Goal: Obtain resource: Obtain resource

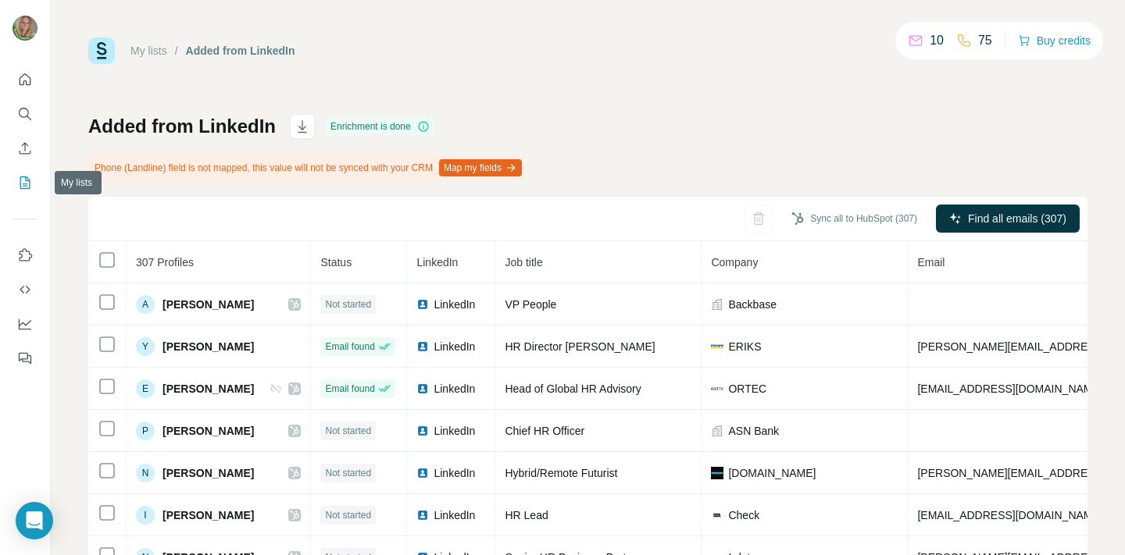
click at [24, 181] on icon "My lists" at bounding box center [25, 183] width 16 height 16
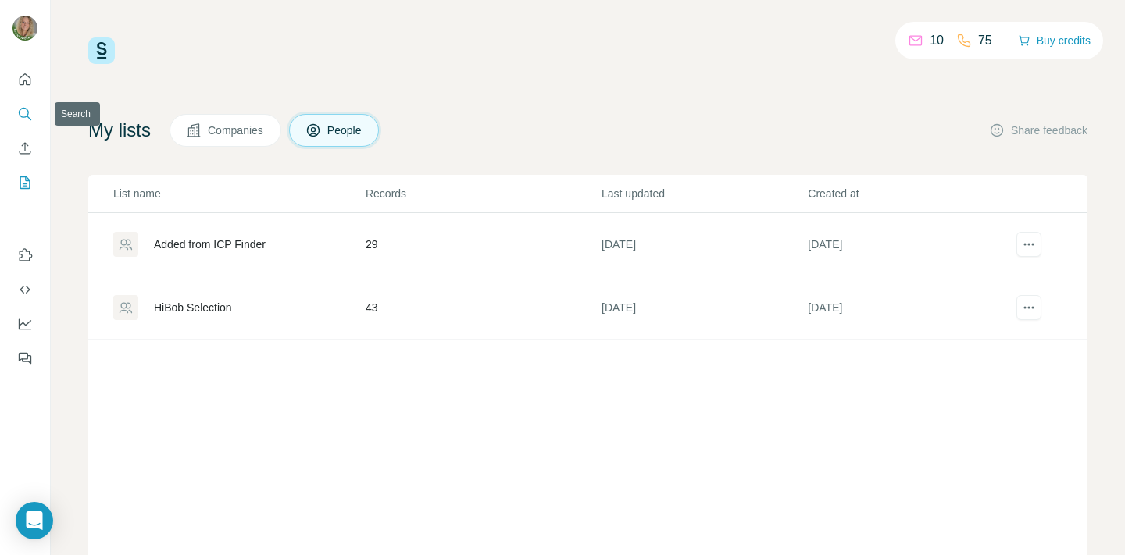
click at [23, 112] on icon "Search" at bounding box center [25, 114] width 16 height 16
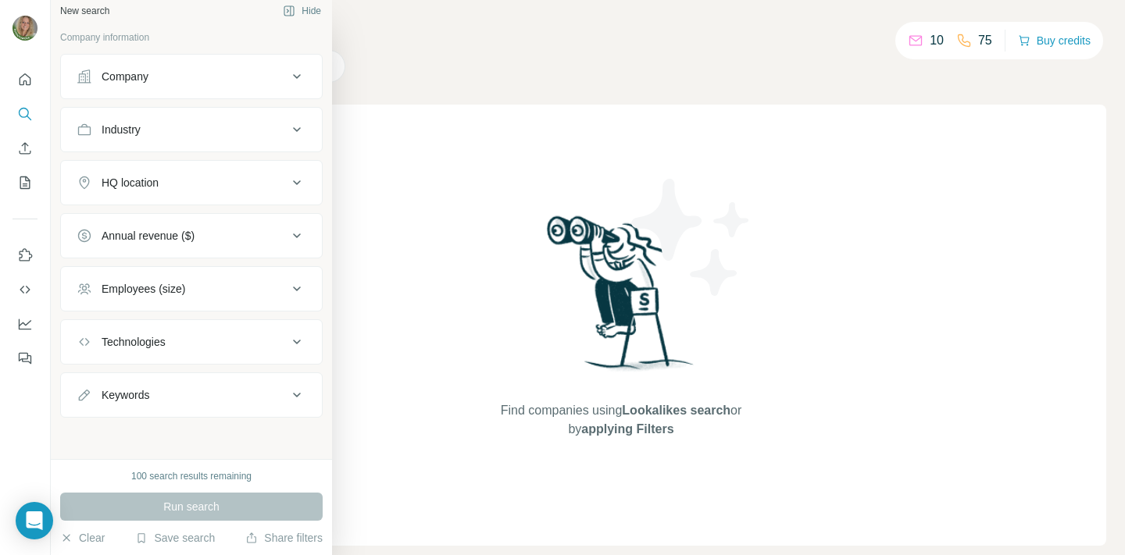
scroll to position [12, 0]
click at [170, 535] on button "Save search" at bounding box center [175, 538] width 80 height 16
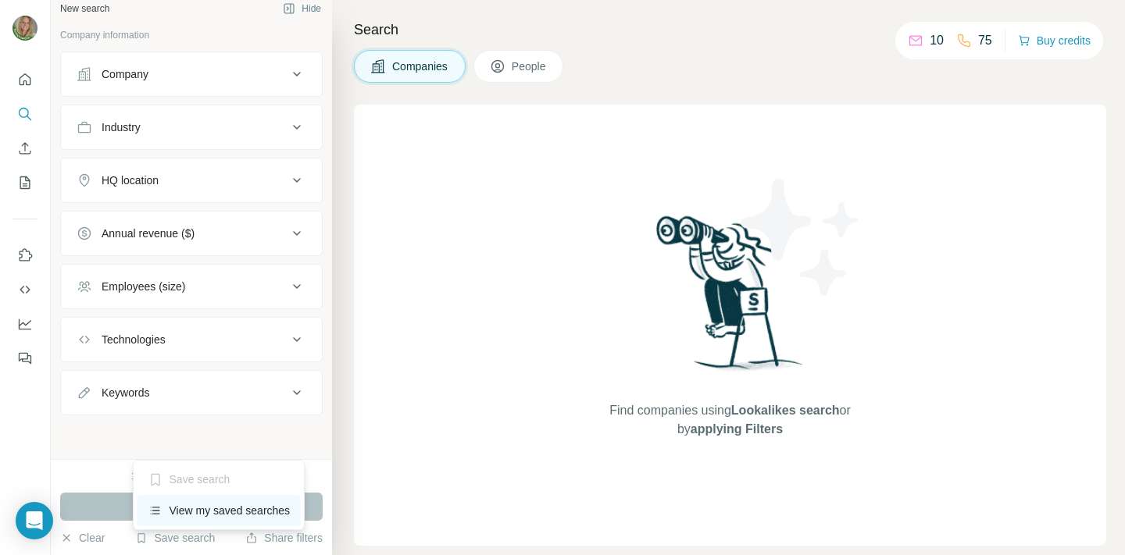
click at [199, 508] on div "View my saved searches" at bounding box center [219, 510] width 165 height 31
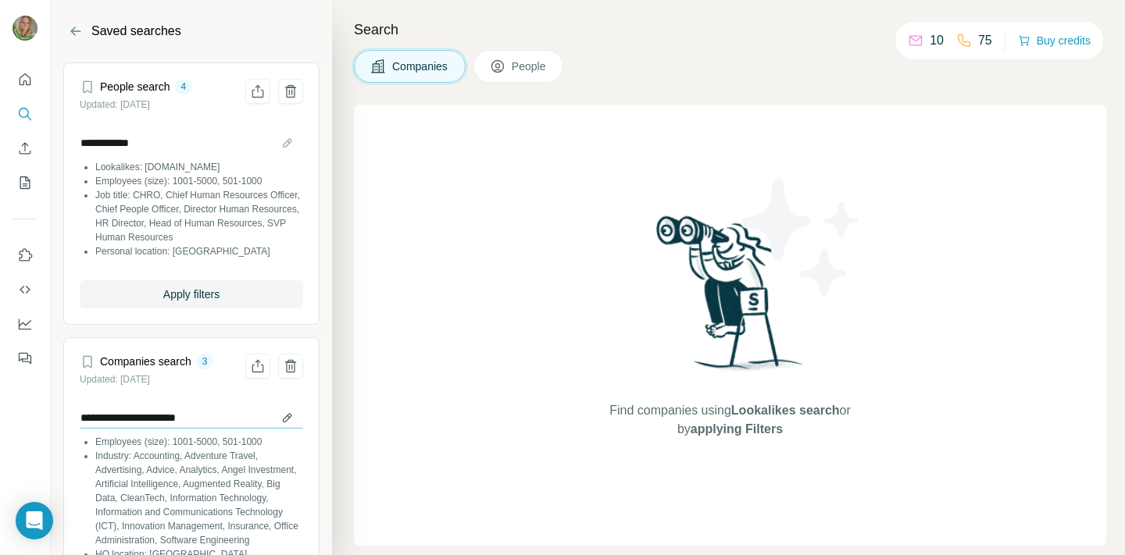
scroll to position [185, 0]
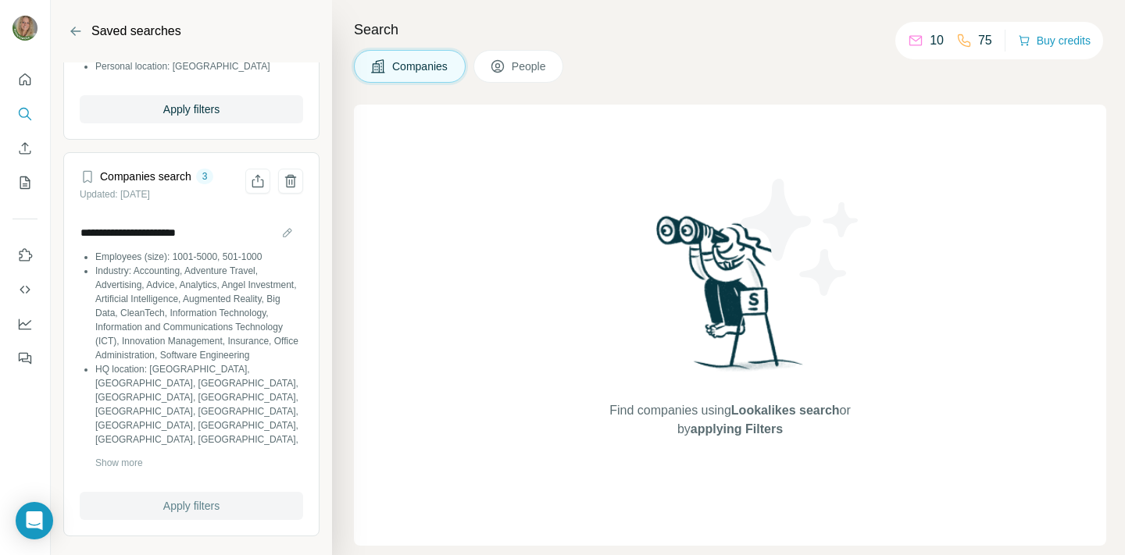
click at [191, 505] on span "Apply filters" at bounding box center [191, 506] width 56 height 16
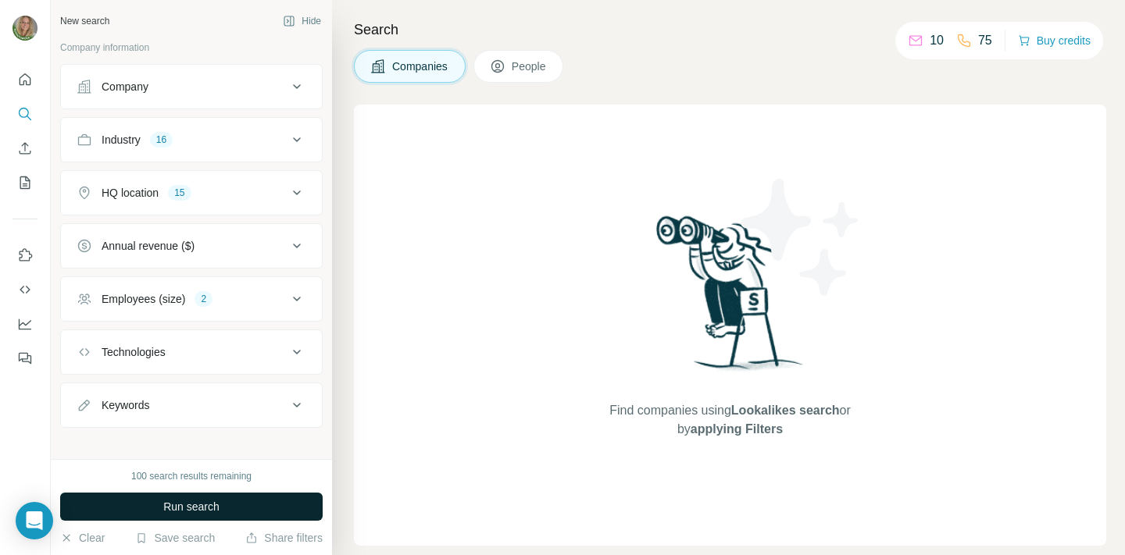
click at [201, 508] on span "Run search" at bounding box center [191, 507] width 56 height 16
click at [216, 191] on div "HQ location 15" at bounding box center [182, 193] width 211 height 16
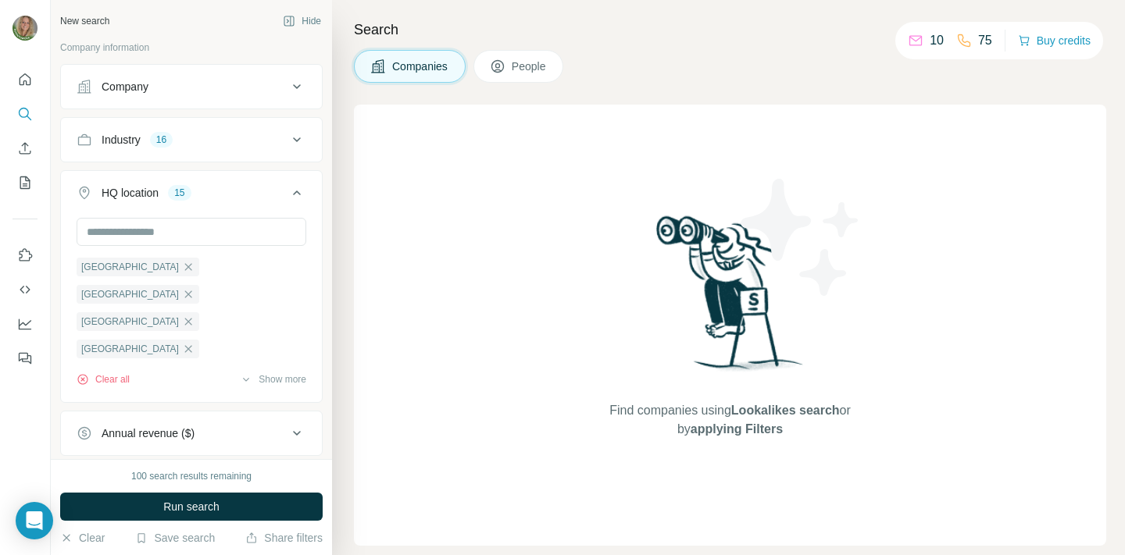
click at [352, 95] on div "Search Companies People Find companies using Lookalikes search or by applying F…" at bounding box center [728, 277] width 793 height 555
click at [178, 504] on span "Run search" at bounding box center [191, 507] width 56 height 16
click at [282, 378] on button "Show more" at bounding box center [273, 380] width 66 height 14
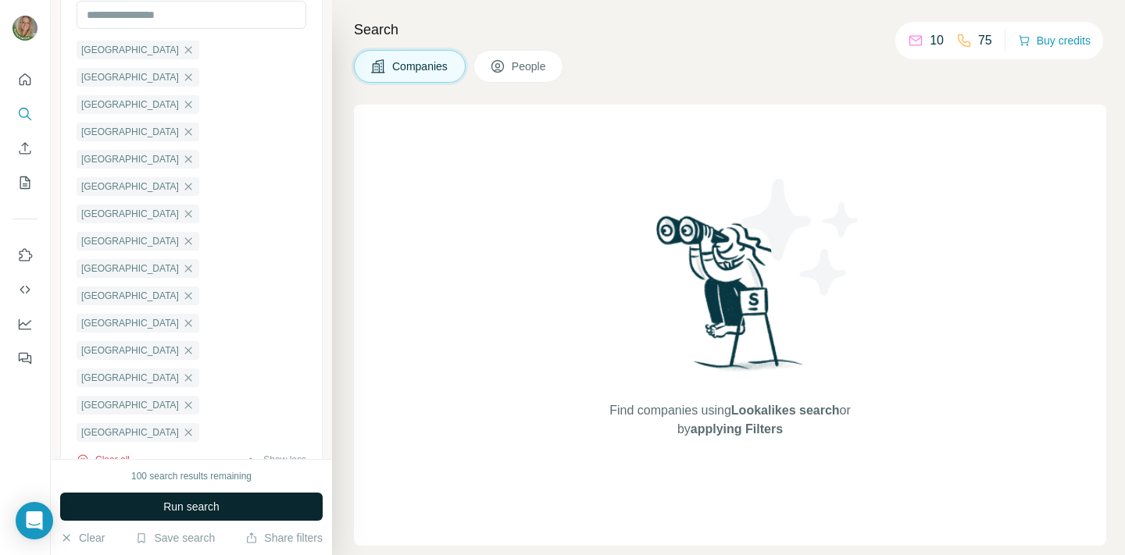
click at [116, 453] on button "Clear all" at bounding box center [103, 460] width 53 height 14
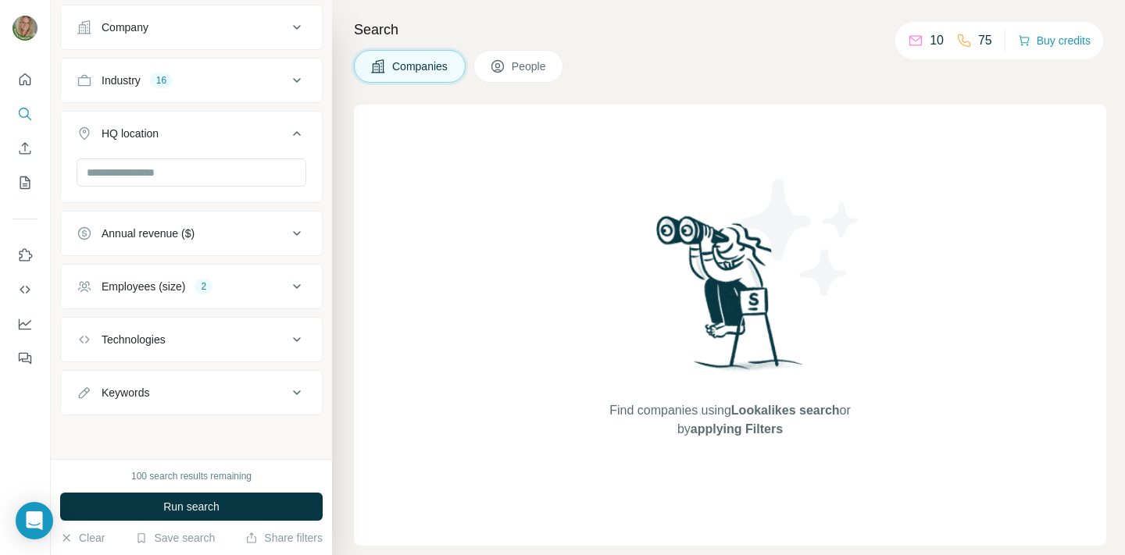
scroll to position [59, 0]
click at [120, 173] on input "text" at bounding box center [192, 173] width 230 height 28
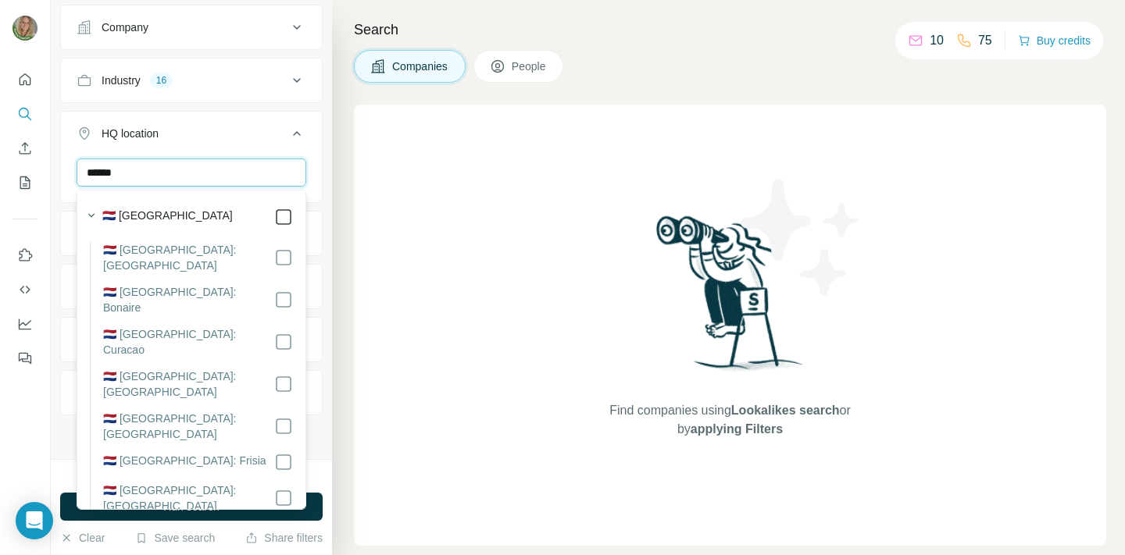
type input "******"
click at [282, 260] on icon at bounding box center [283, 257] width 19 height 19
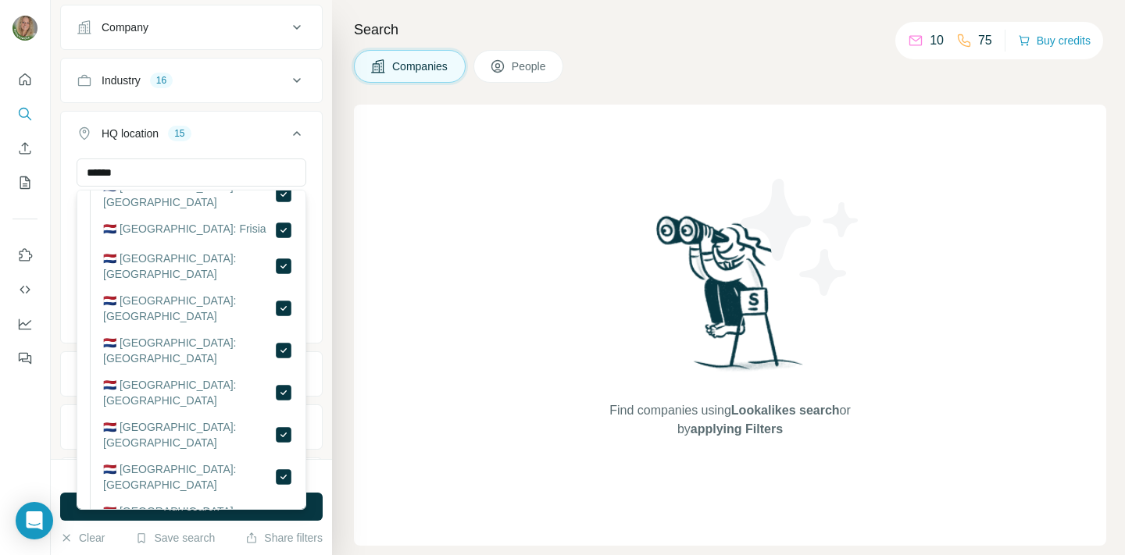
scroll to position [267, 0]
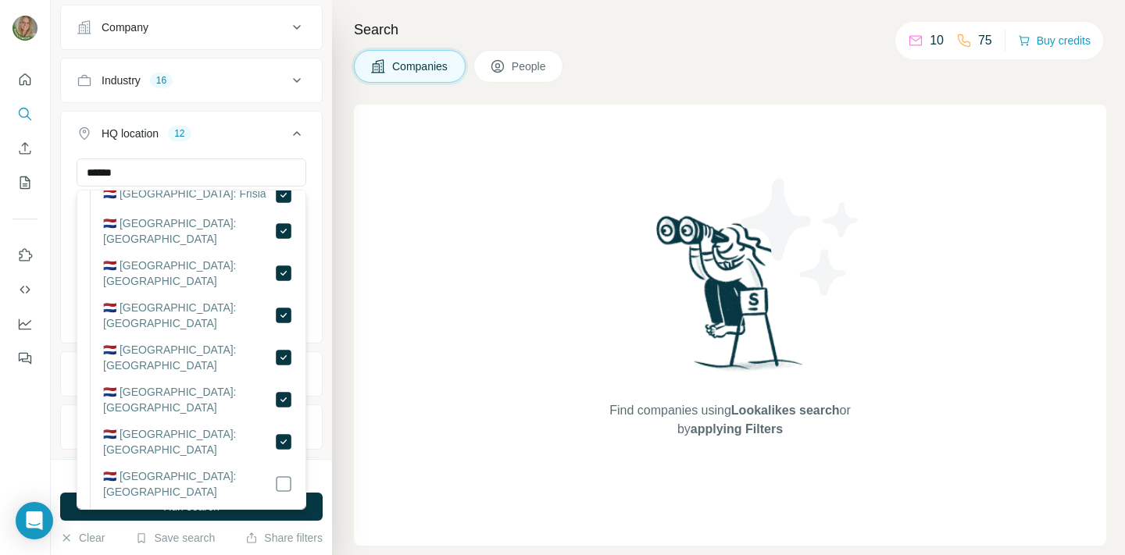
click at [387, 313] on div "Find companies using Lookalikes search or by applying Filters" at bounding box center [730, 325] width 752 height 441
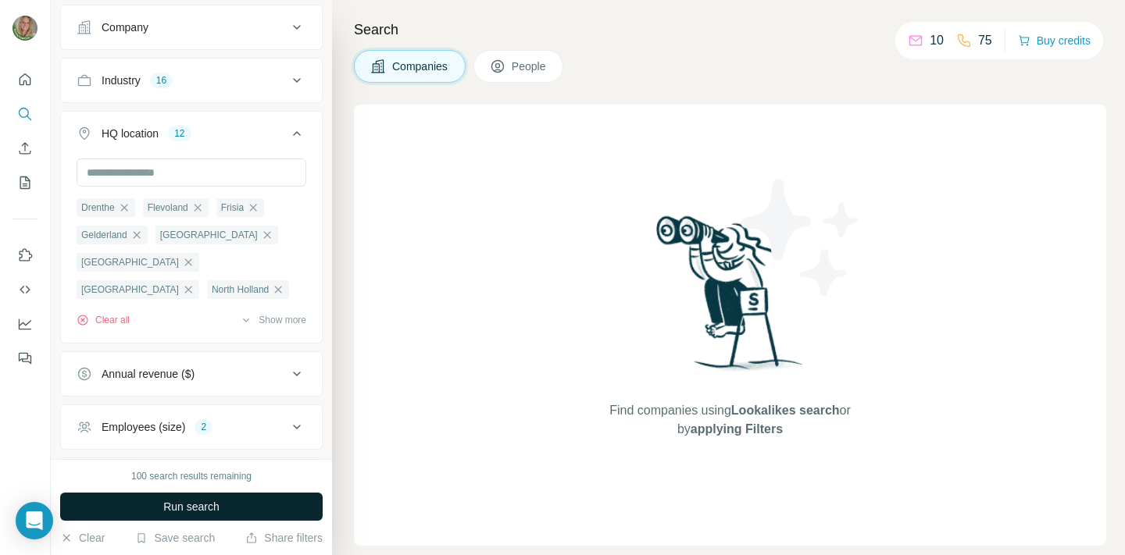
click at [231, 505] on button "Run search" at bounding box center [191, 507] width 262 height 28
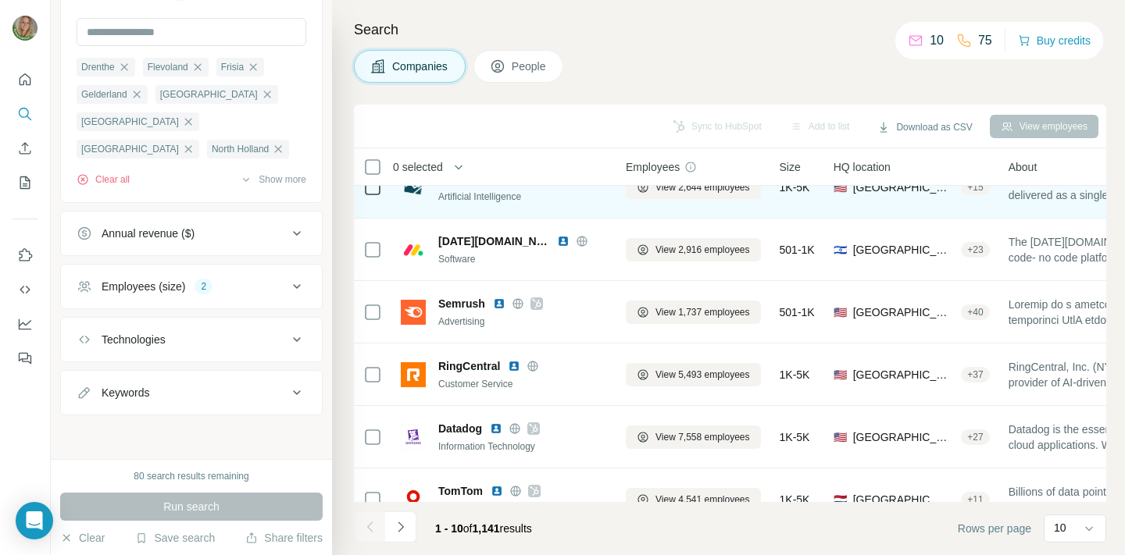
scroll to position [9, 0]
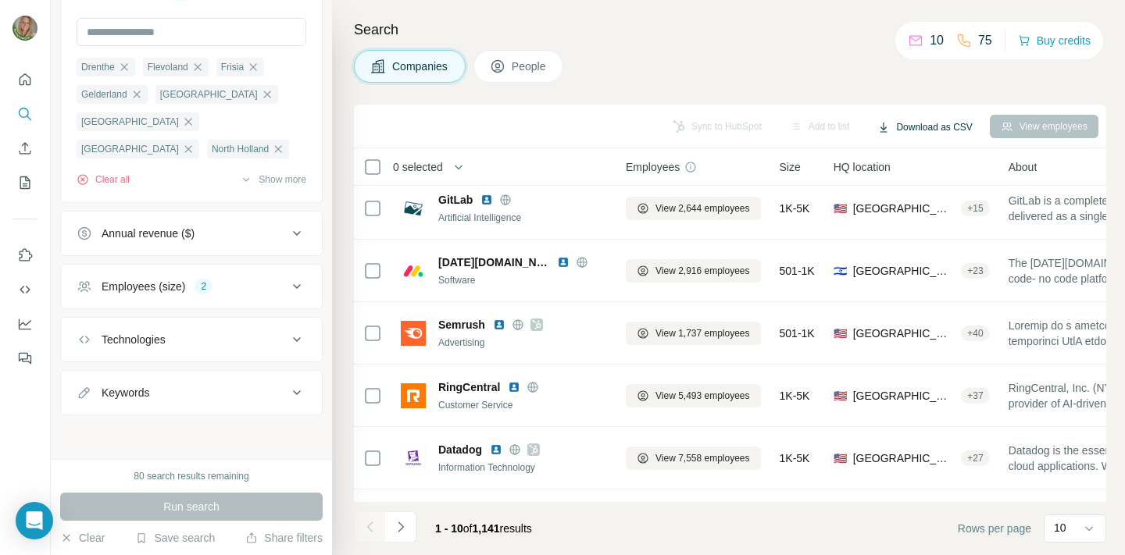
click at [905, 126] on button "Download as CSV" at bounding box center [924, 127] width 116 height 23
click at [818, 86] on div "Search Companies People Sync to HubSpot Add to list Download as CSV View employ…" at bounding box center [728, 277] width 793 height 555
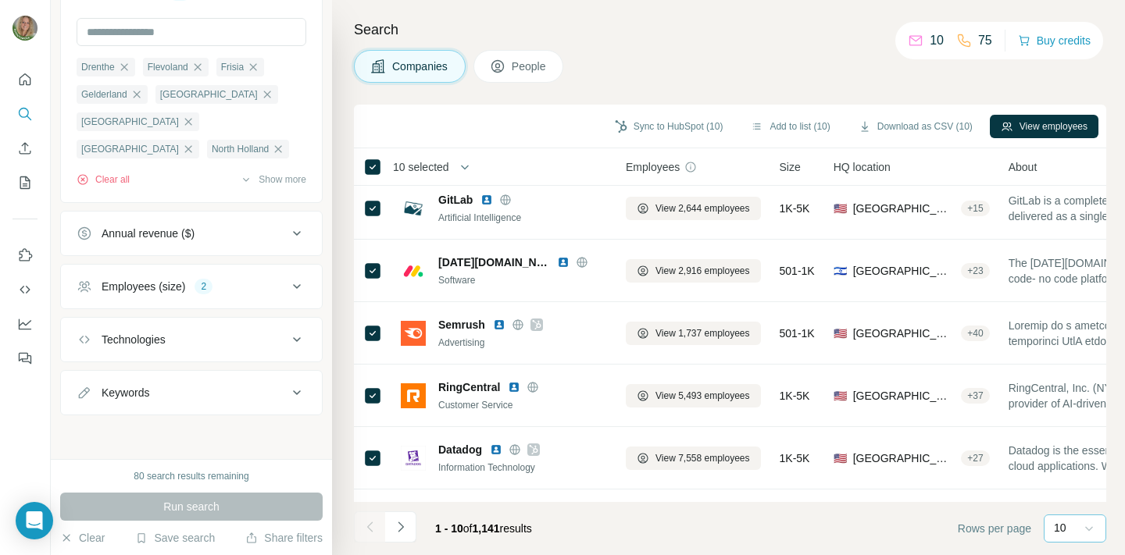
click at [1095, 525] on icon at bounding box center [1089, 529] width 16 height 16
click at [1073, 405] on div "60" at bounding box center [1075, 409] width 36 height 16
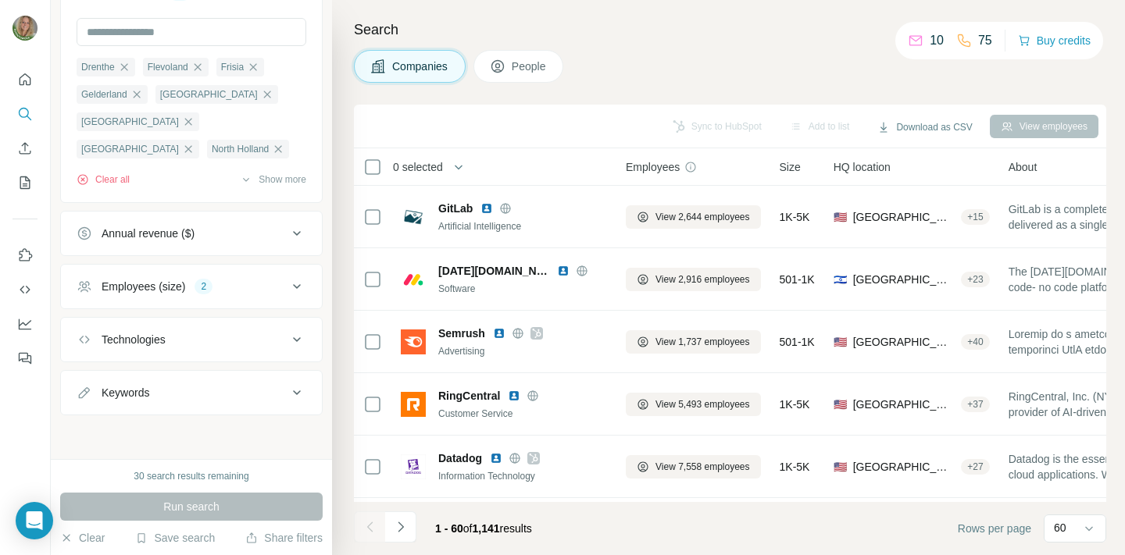
click at [864, 166] on span "HQ location" at bounding box center [861, 167] width 57 height 16
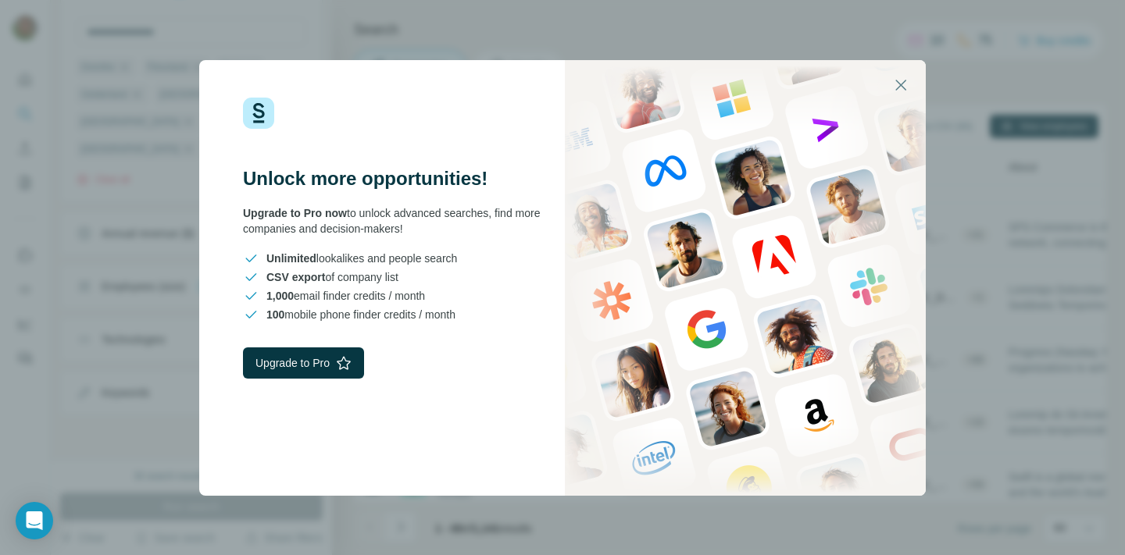
scroll to position [3433, 0]
click at [901, 85] on icon "button" at bounding box center [900, 85] width 11 height 11
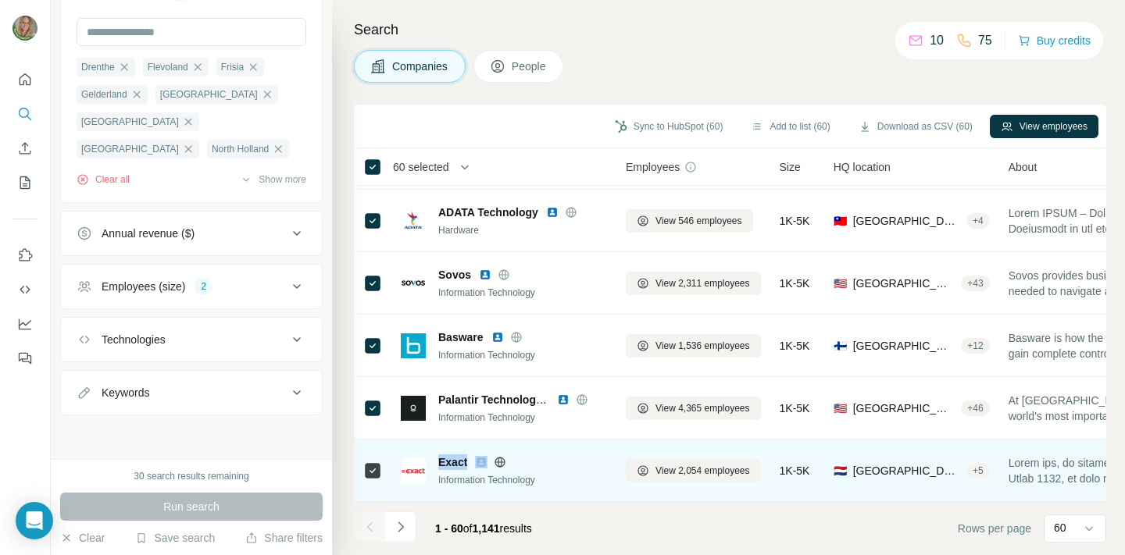
drag, startPoint x: 439, startPoint y: 461, endPoint x: 485, endPoint y: 461, distance: 46.1
click at [485, 461] on div "Exact" at bounding box center [522, 463] width 169 height 16
click at [522, 452] on div "Exact Information Technology" at bounding box center [504, 470] width 206 height 43
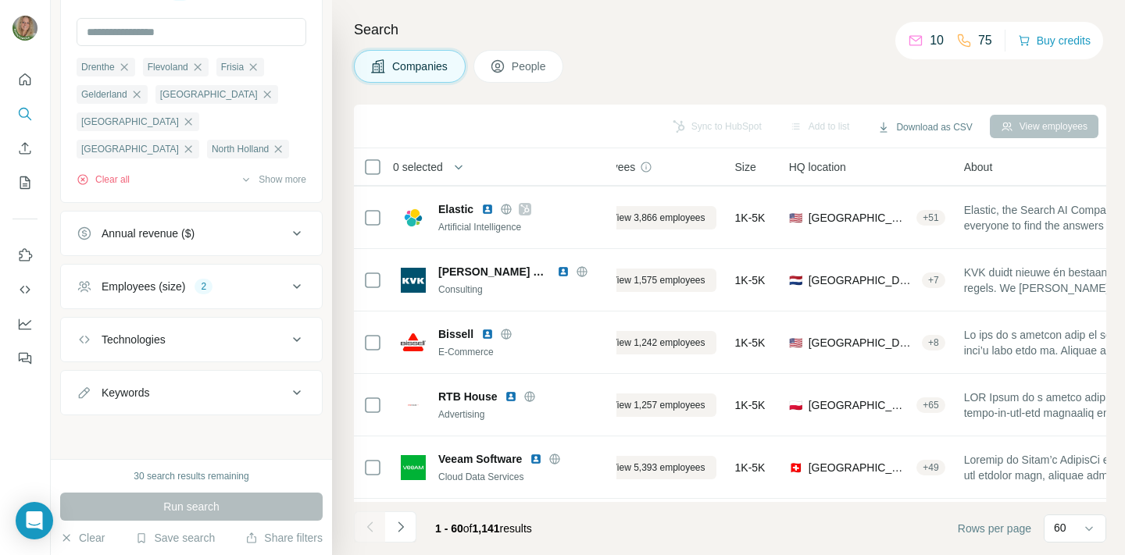
scroll to position [546, 45]
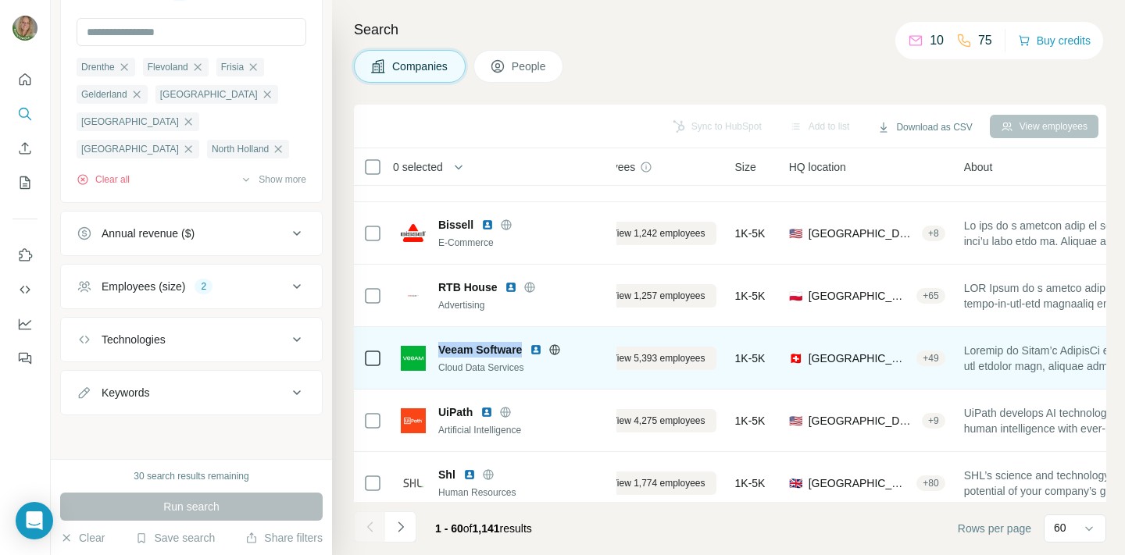
drag, startPoint x: 441, startPoint y: 348, endPoint x: 526, endPoint y: 348, distance: 85.1
click at [526, 348] on div "Veeam Software" at bounding box center [522, 350] width 169 height 16
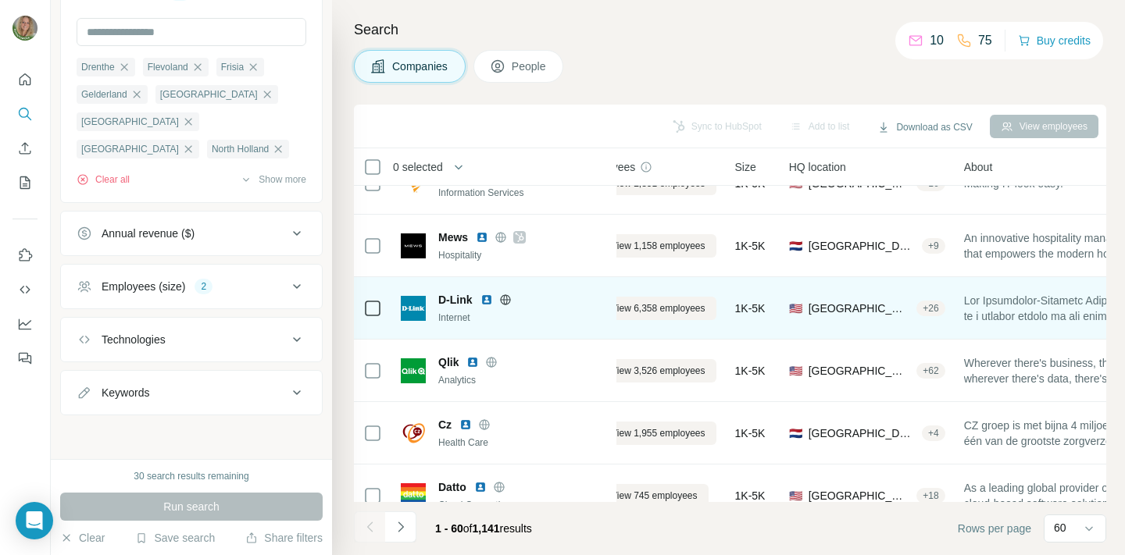
scroll to position [1000, 45]
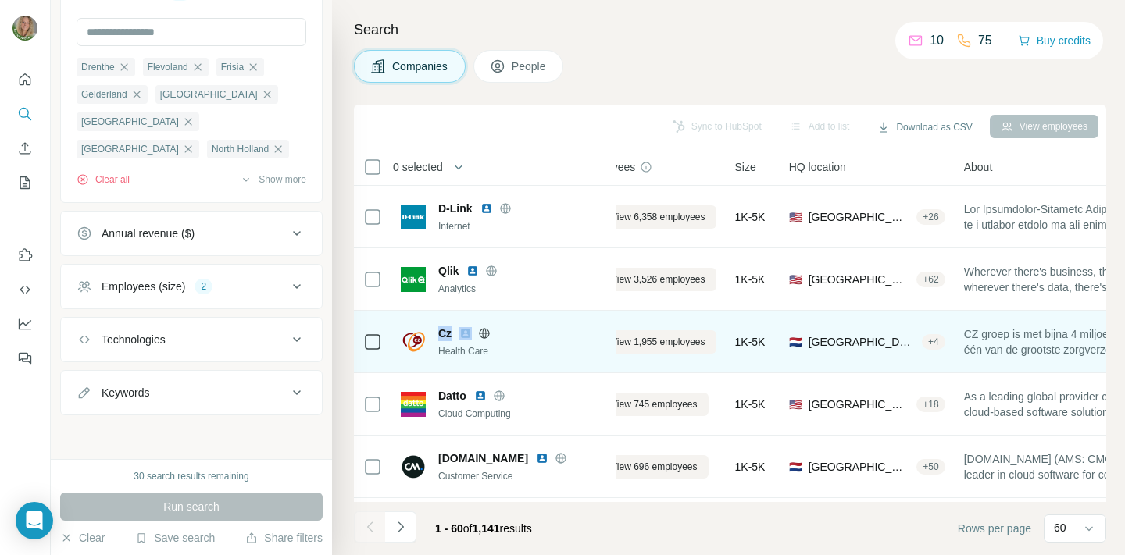
drag, startPoint x: 441, startPoint y: 331, endPoint x: 459, endPoint y: 332, distance: 18.8
click at [459, 332] on div "Cz" at bounding box center [522, 334] width 169 height 16
copy span "Cz"
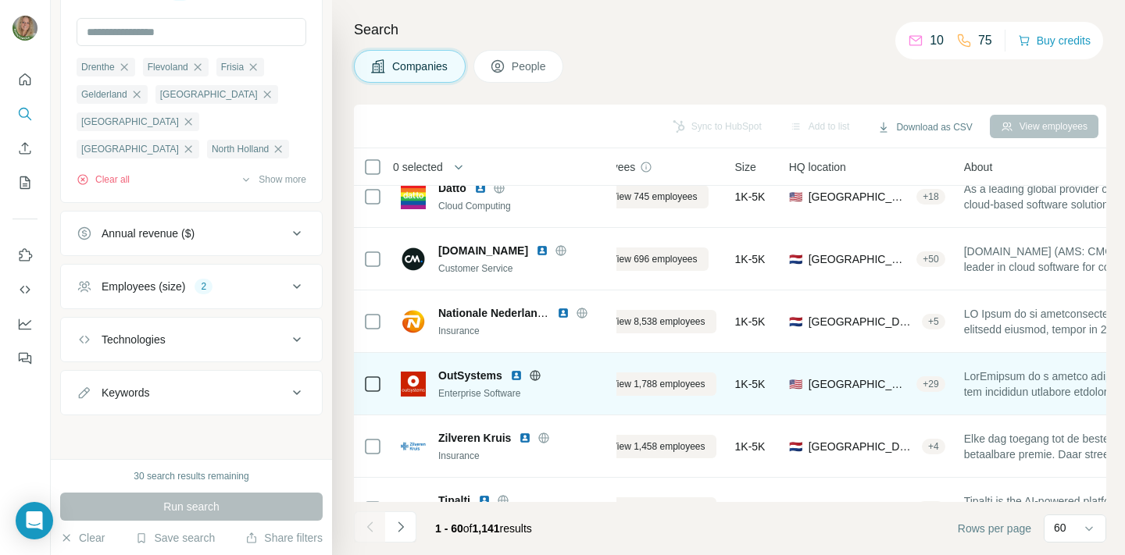
scroll to position [1312, 45]
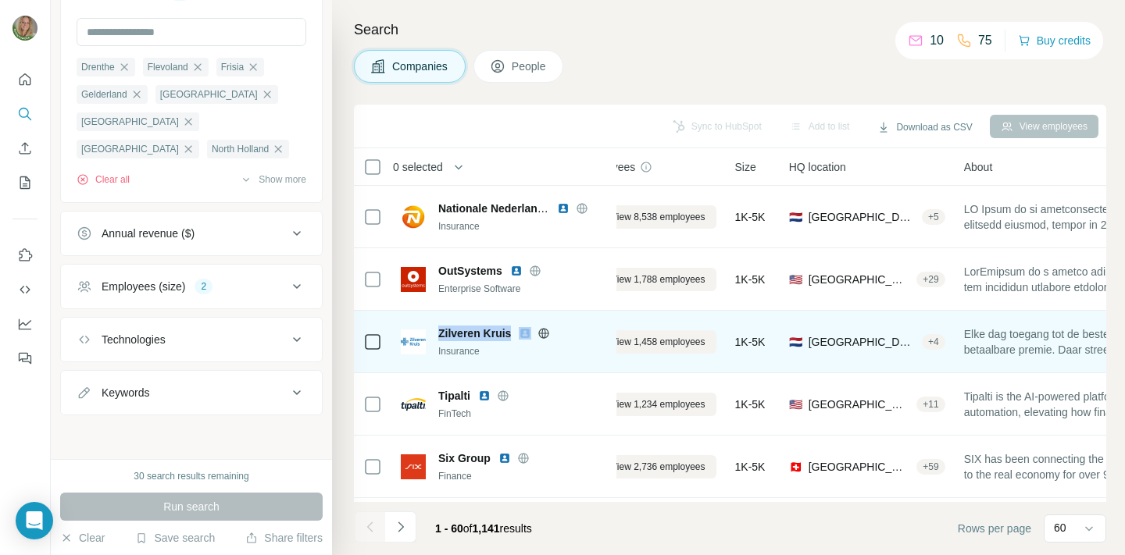
drag, startPoint x: 438, startPoint y: 331, endPoint x: 519, endPoint y: 331, distance: 80.5
click at [519, 331] on div "Zilveren Kruis" at bounding box center [522, 334] width 169 height 16
copy span "Zilveren Kruis"
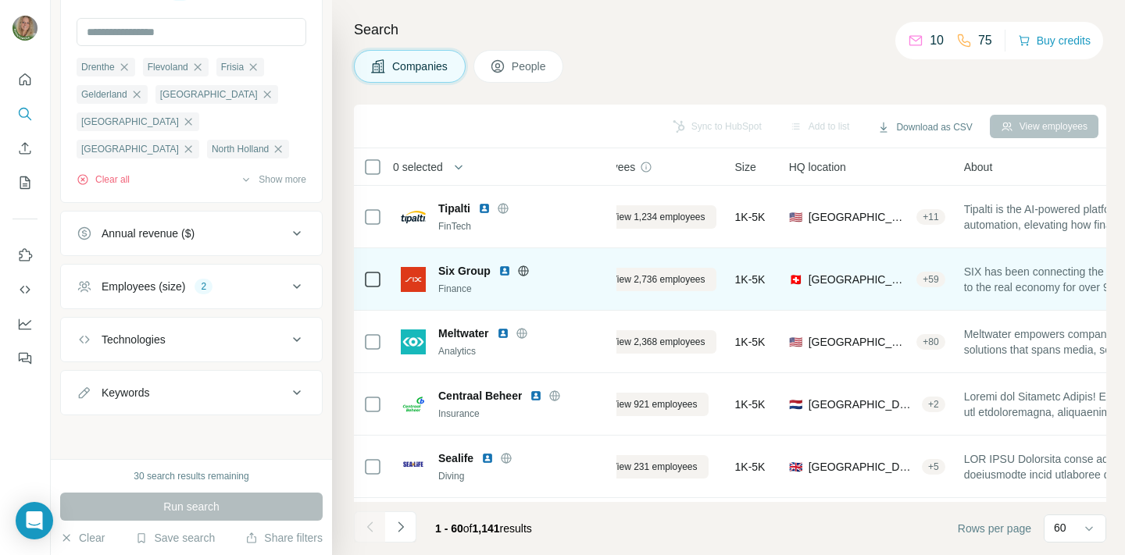
scroll to position [1498, 45]
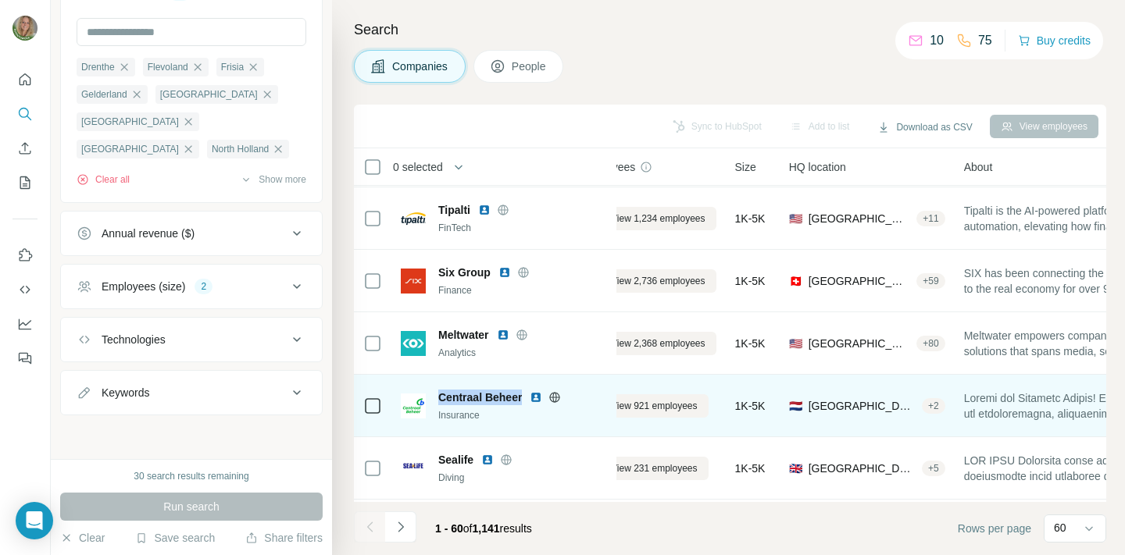
drag, startPoint x: 441, startPoint y: 398, endPoint x: 523, endPoint y: 398, distance: 81.2
click at [522, 398] on span "Centraal Beheer" at bounding box center [480, 398] width 84 height 16
copy span "Centraal Beheer"
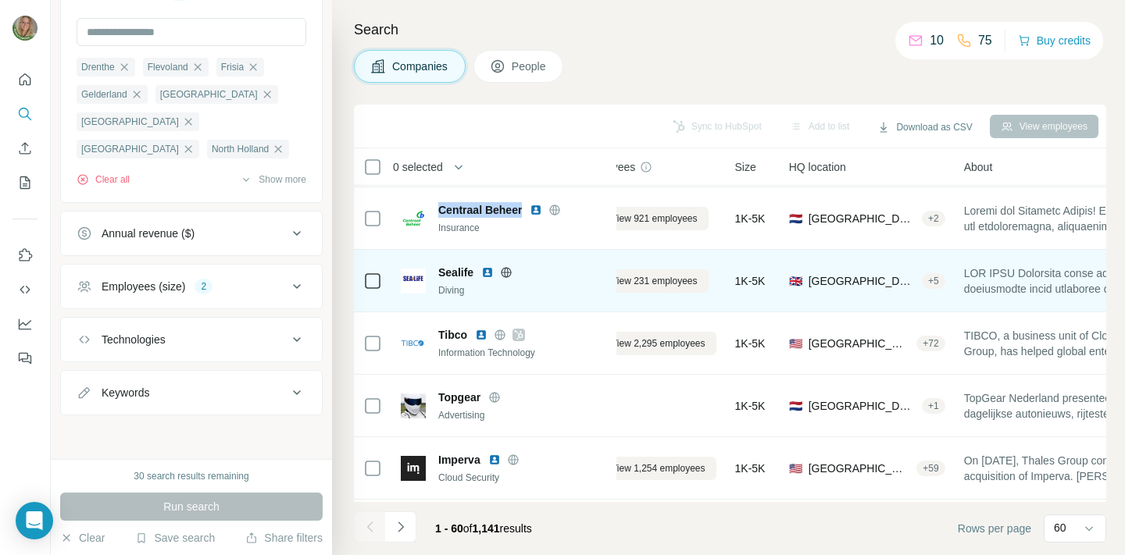
scroll to position [1687, 45]
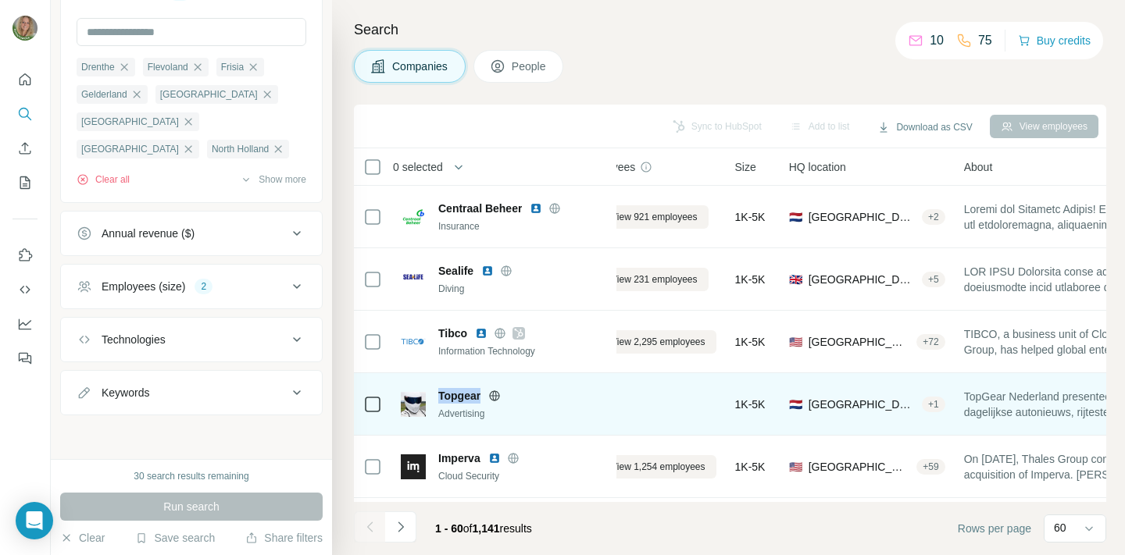
drag, startPoint x: 441, startPoint y: 397, endPoint x: 483, endPoint y: 397, distance: 42.2
click at [483, 397] on div "Topgear" at bounding box center [522, 396] width 169 height 16
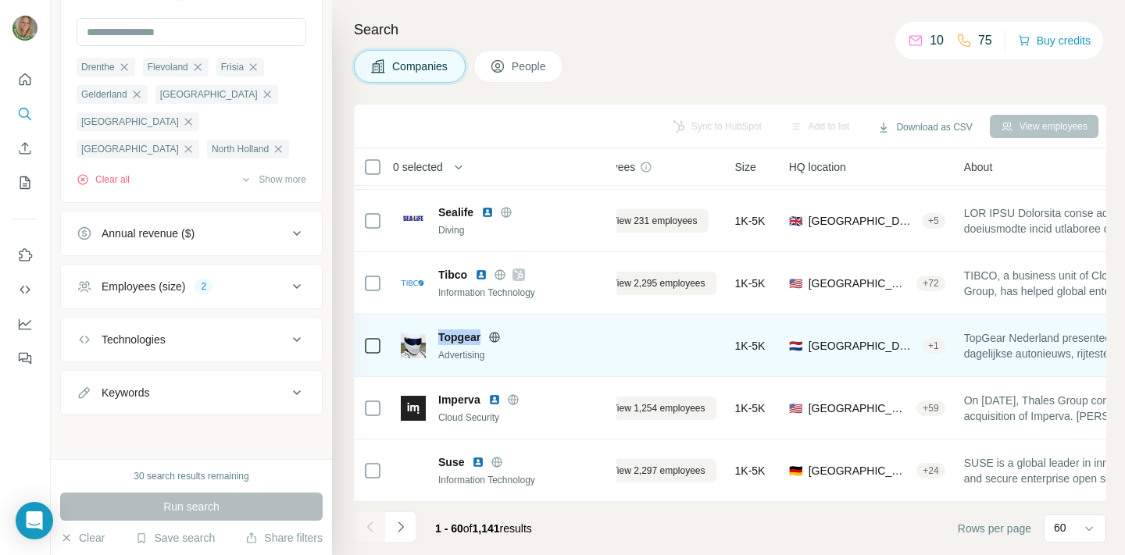
scroll to position [1749, 45]
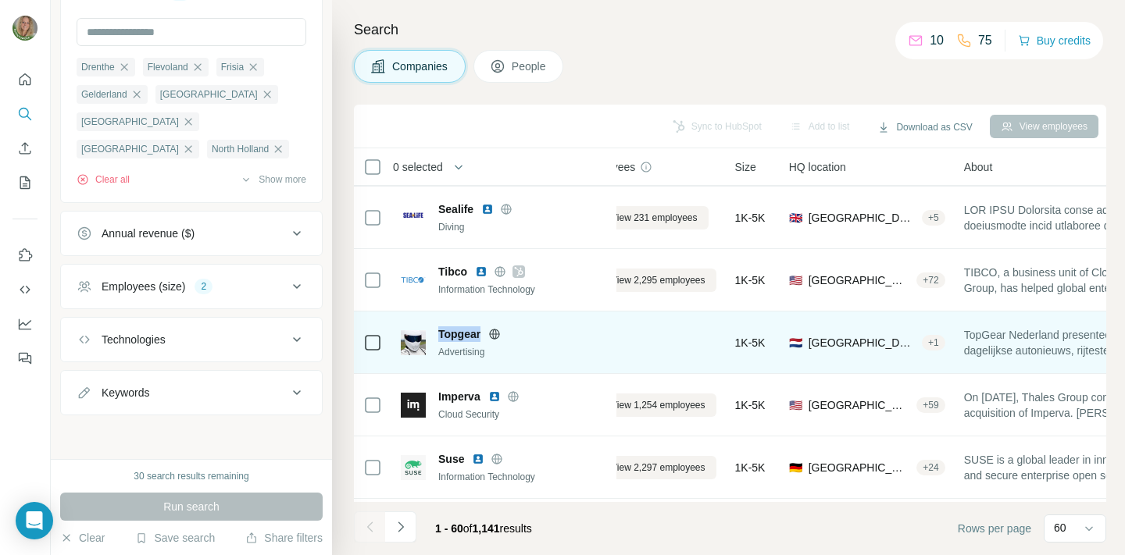
copy span "Topgear"
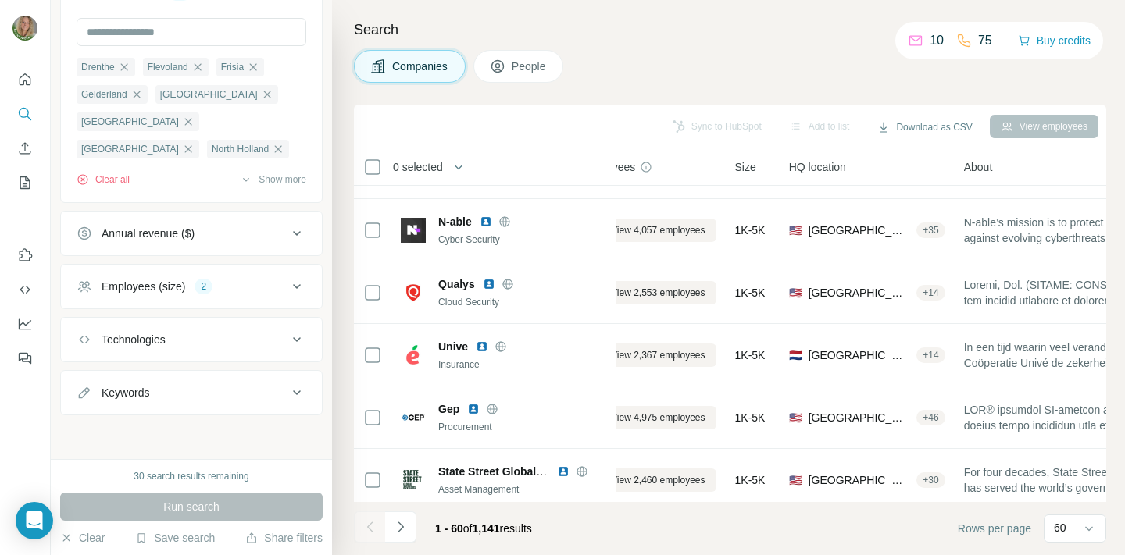
scroll to position [3112, 45]
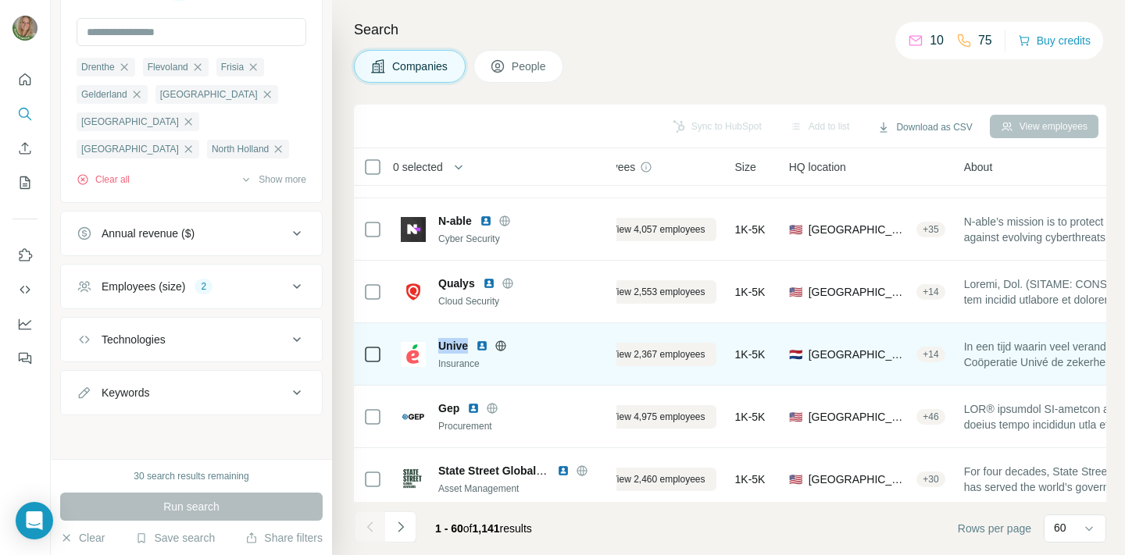
drag, startPoint x: 437, startPoint y: 346, endPoint x: 469, endPoint y: 346, distance: 31.2
click at [469, 346] on div "Unive Insurance" at bounding box center [504, 354] width 206 height 33
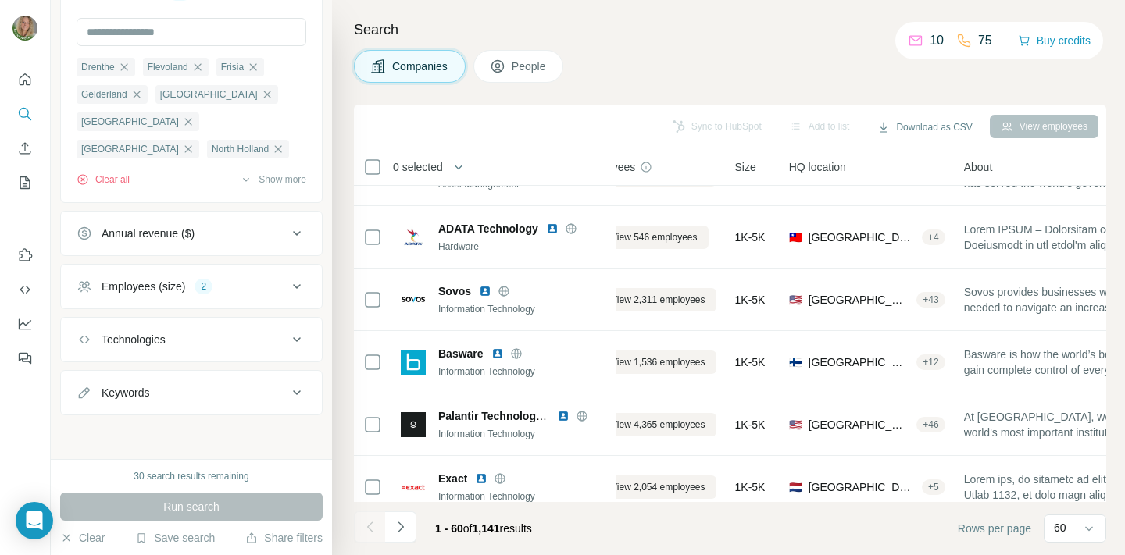
scroll to position [3433, 45]
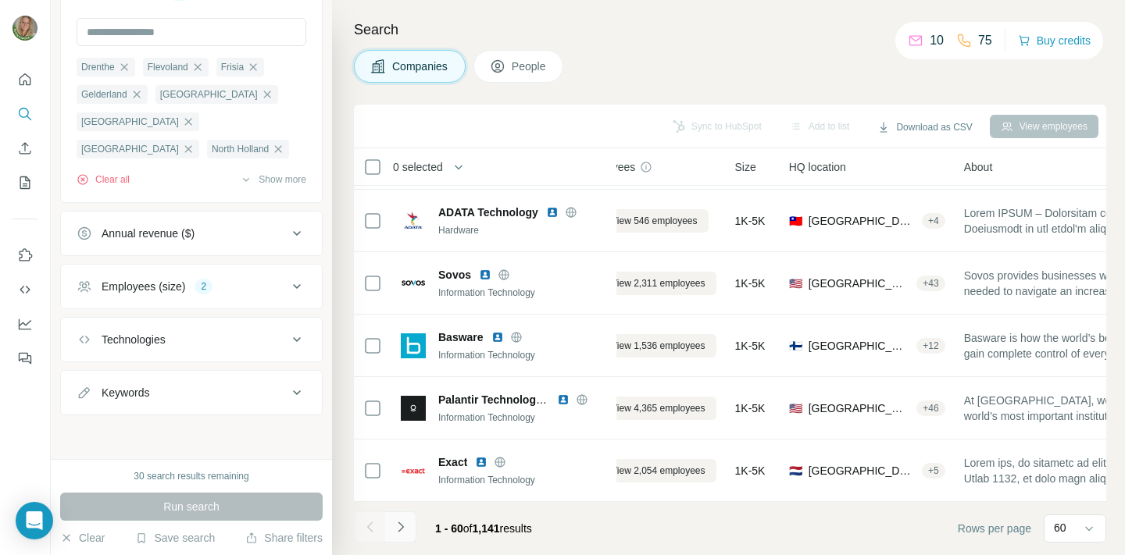
click at [397, 523] on icon "Navigate to next page" at bounding box center [401, 527] width 16 height 16
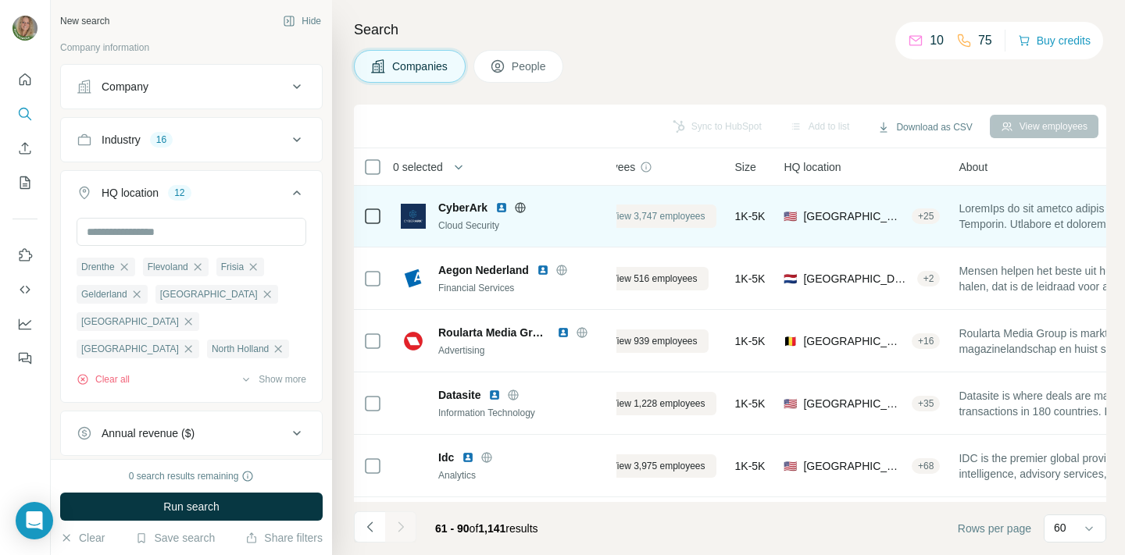
scroll to position [211, 45]
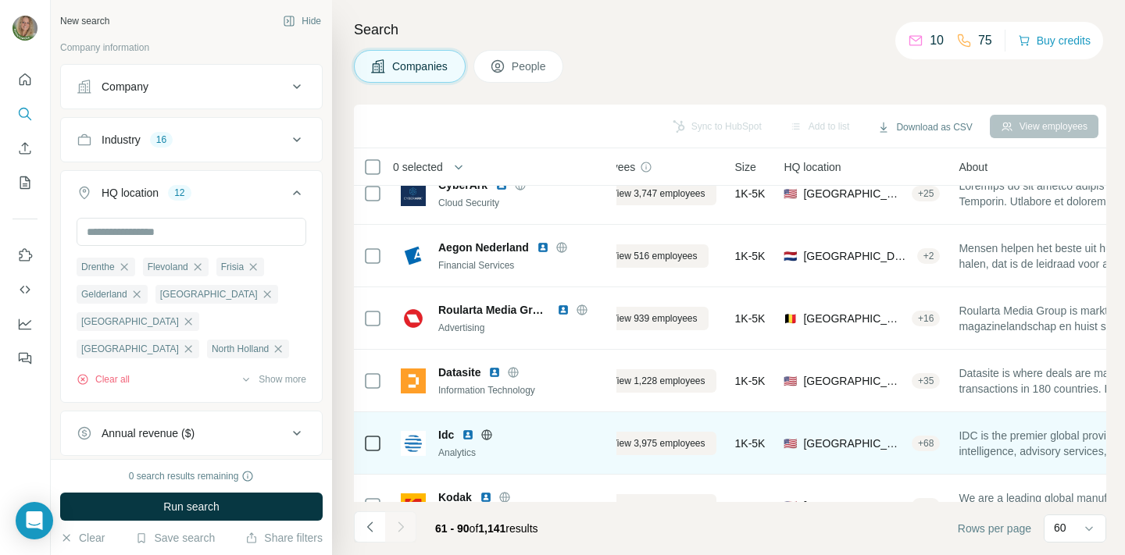
click at [407, 447] on img at bounding box center [413, 443] width 25 height 25
click at [476, 447] on div "Analytics" at bounding box center [522, 453] width 169 height 14
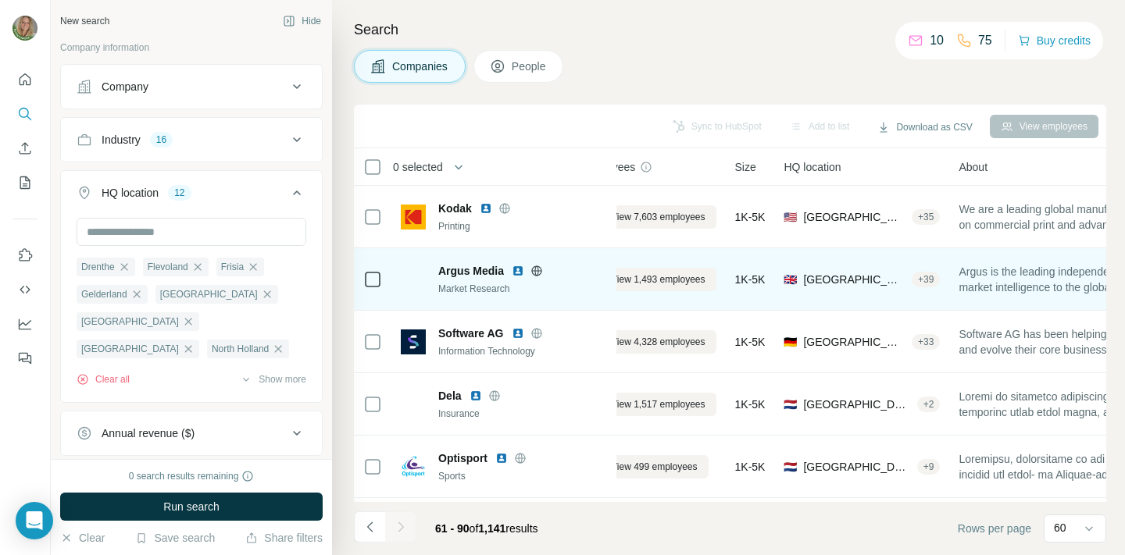
scroll to position [499, 45]
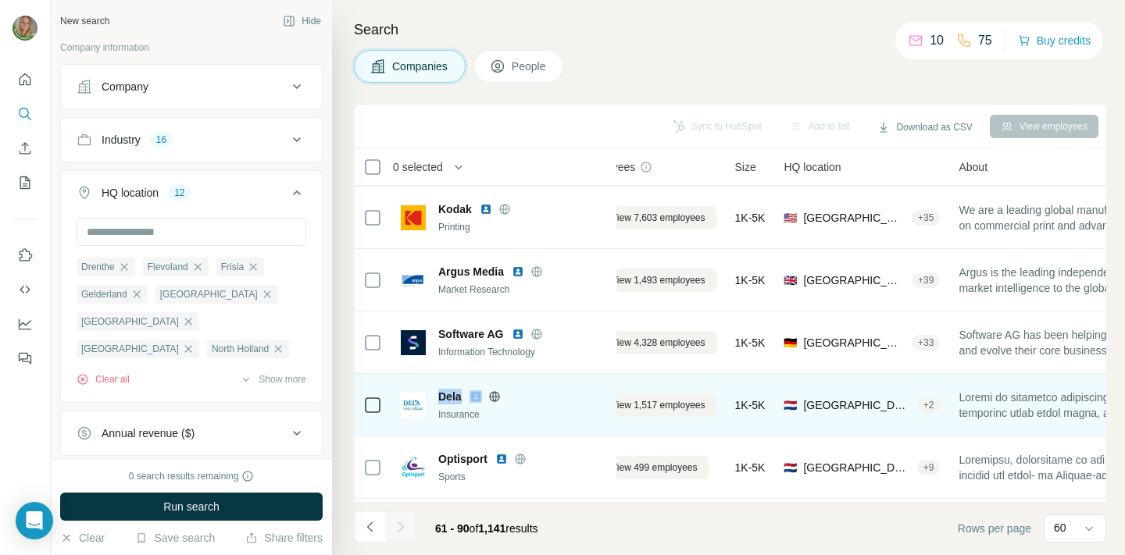
drag, startPoint x: 439, startPoint y: 397, endPoint x: 477, endPoint y: 395, distance: 38.3
click at [477, 395] on div "Dela" at bounding box center [522, 397] width 169 height 16
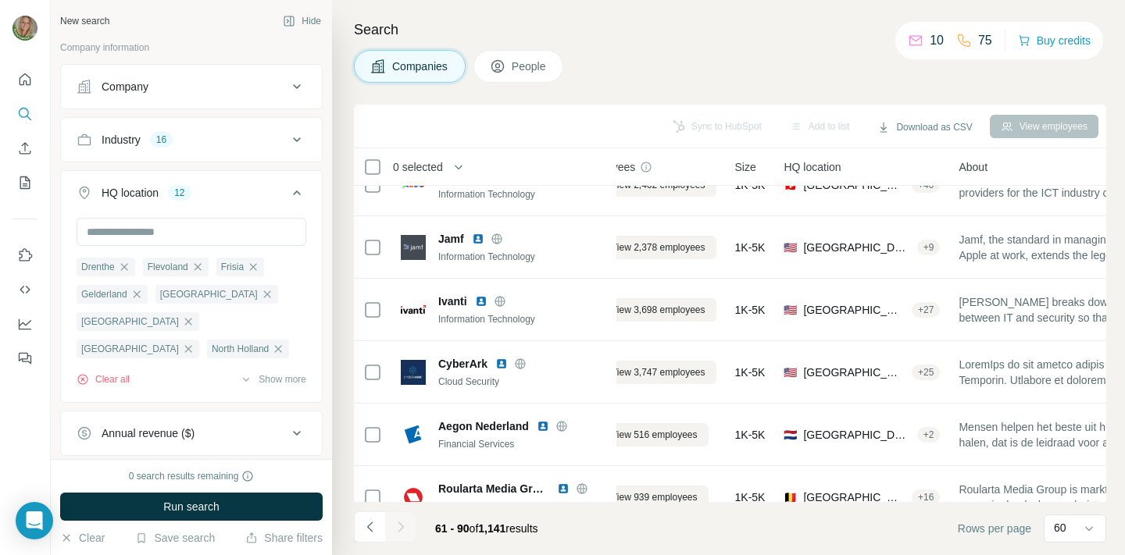
scroll to position [0, 45]
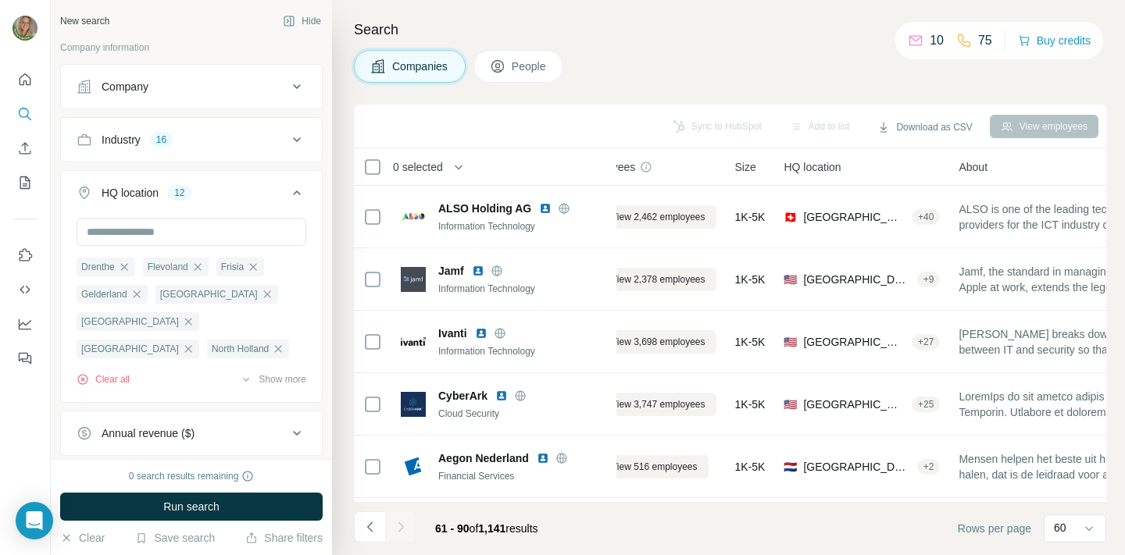
click at [526, 61] on span "People" at bounding box center [530, 67] width 36 height 16
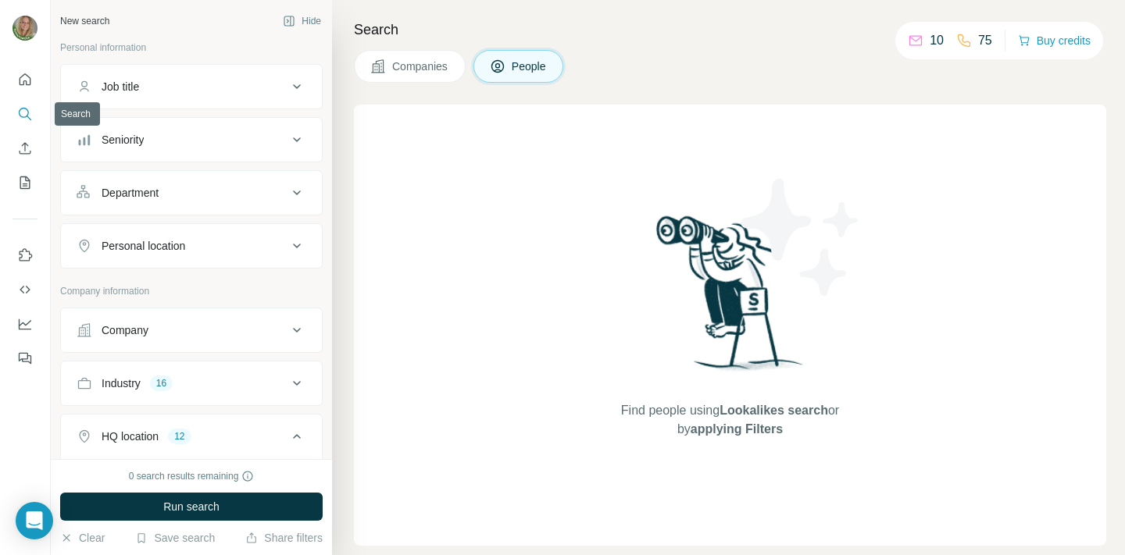
click at [24, 118] on icon "Search" at bounding box center [25, 114] width 16 height 16
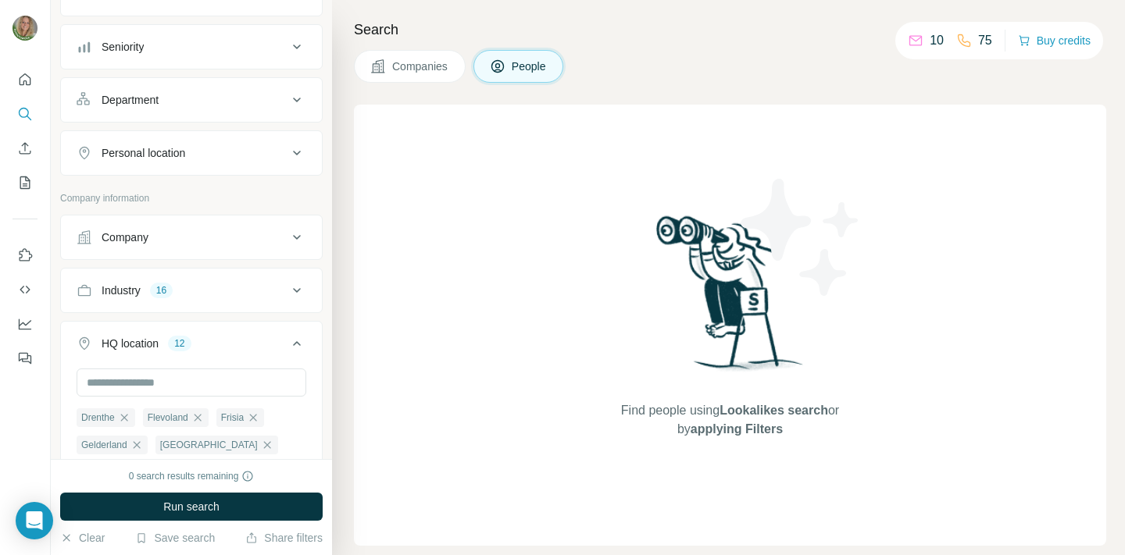
scroll to position [127, 0]
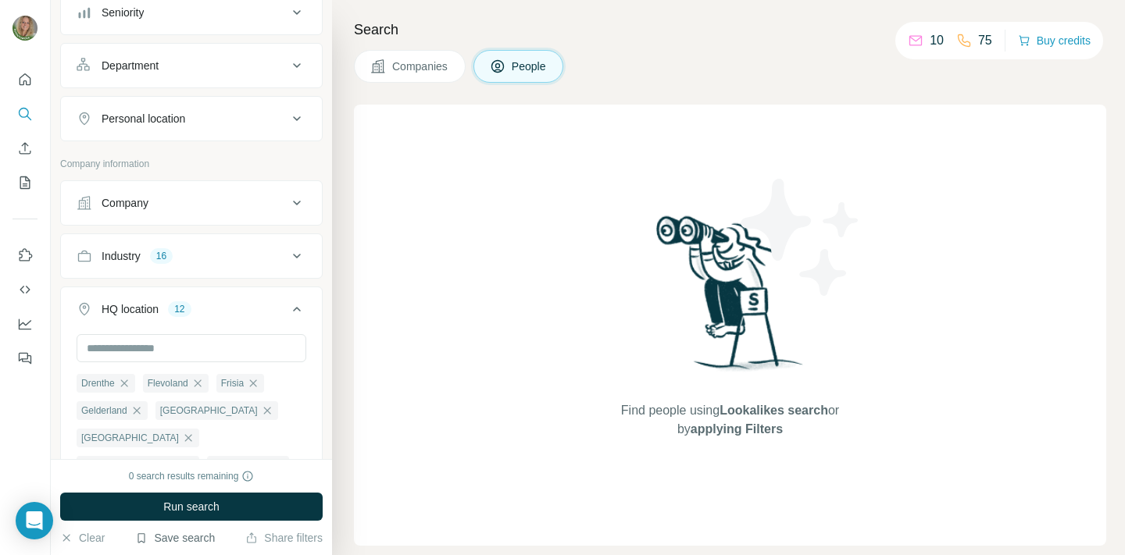
click at [192, 533] on button "Save search" at bounding box center [175, 538] width 80 height 16
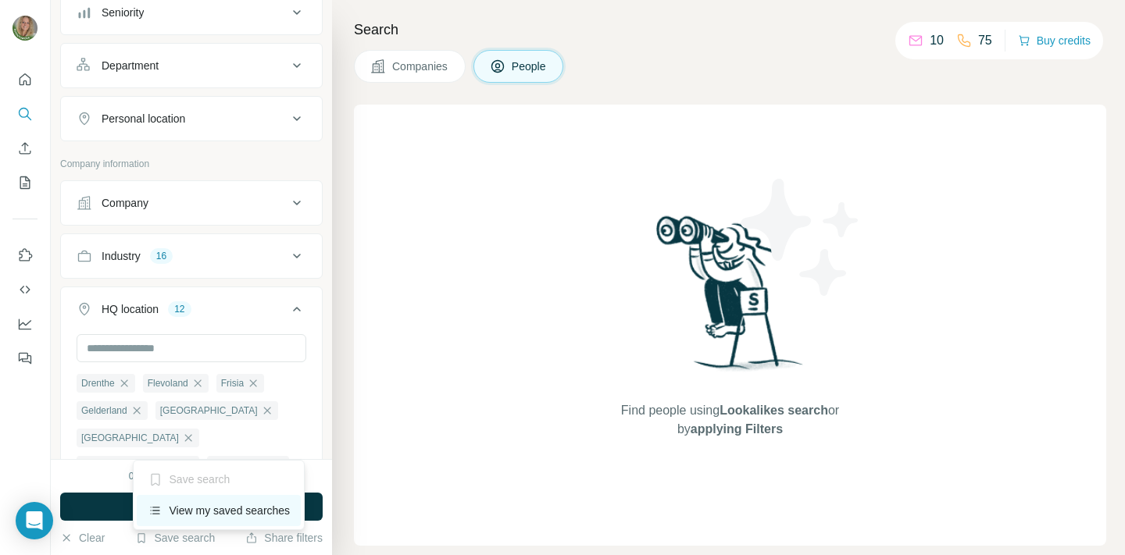
click at [240, 508] on div "View my saved searches" at bounding box center [219, 510] width 165 height 31
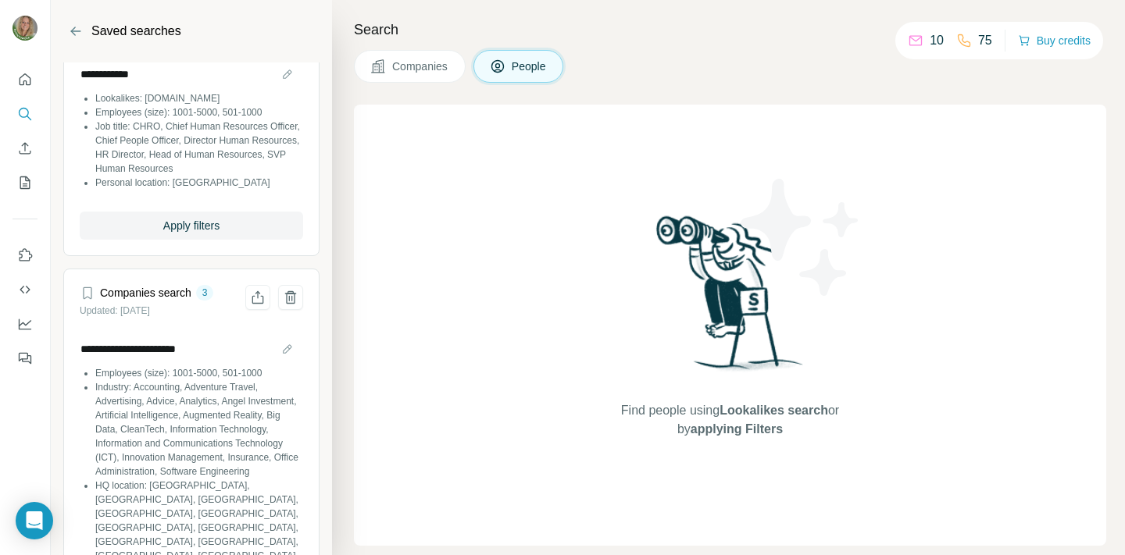
scroll to position [68, 0]
click at [195, 225] on span "Apply filters" at bounding box center [191, 227] width 56 height 16
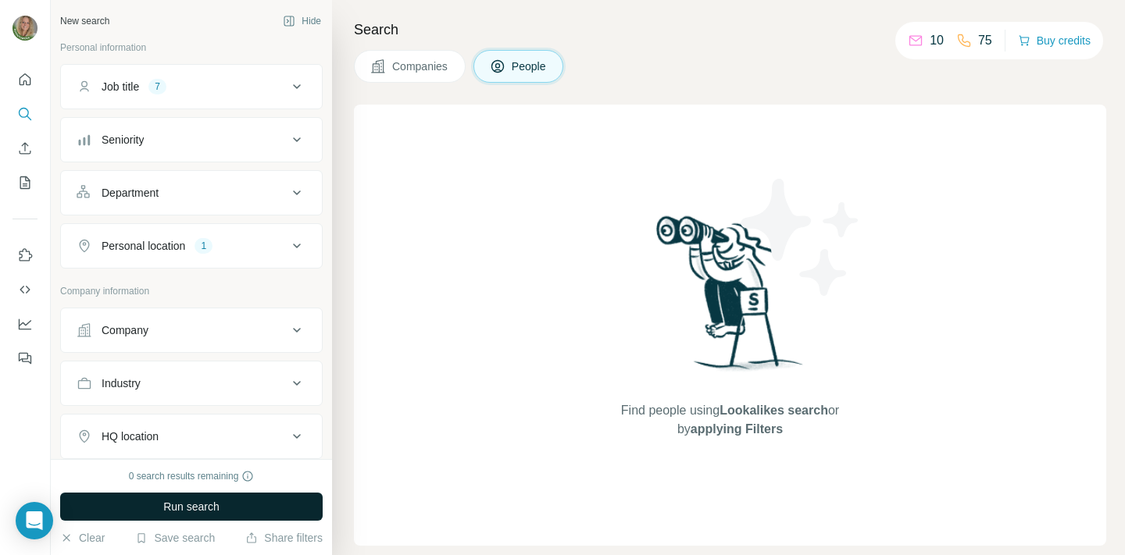
click at [210, 500] on span "Run search" at bounding box center [191, 507] width 56 height 16
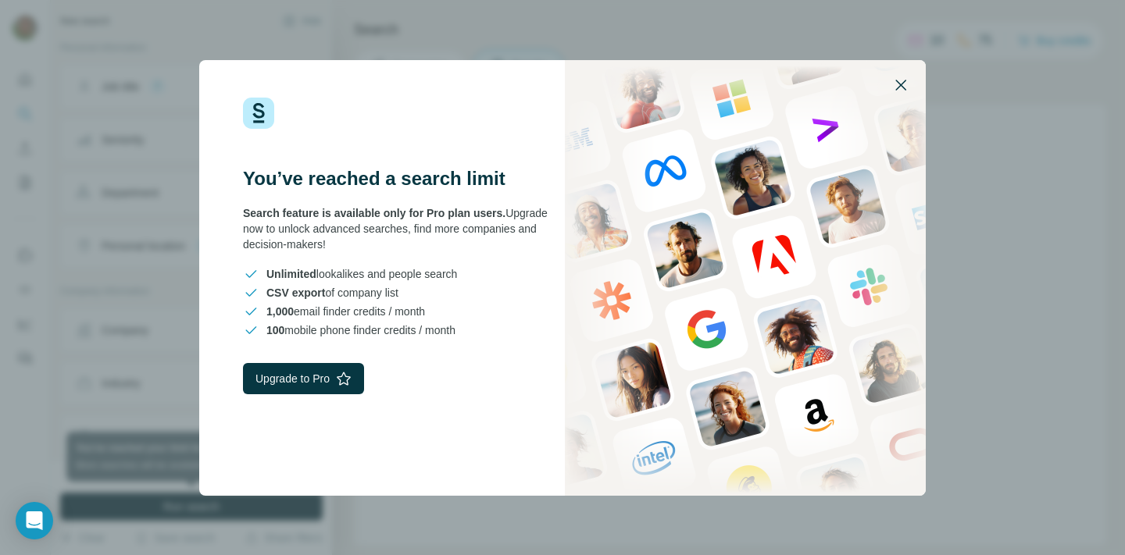
click at [896, 84] on icon "button" at bounding box center [900, 85] width 19 height 19
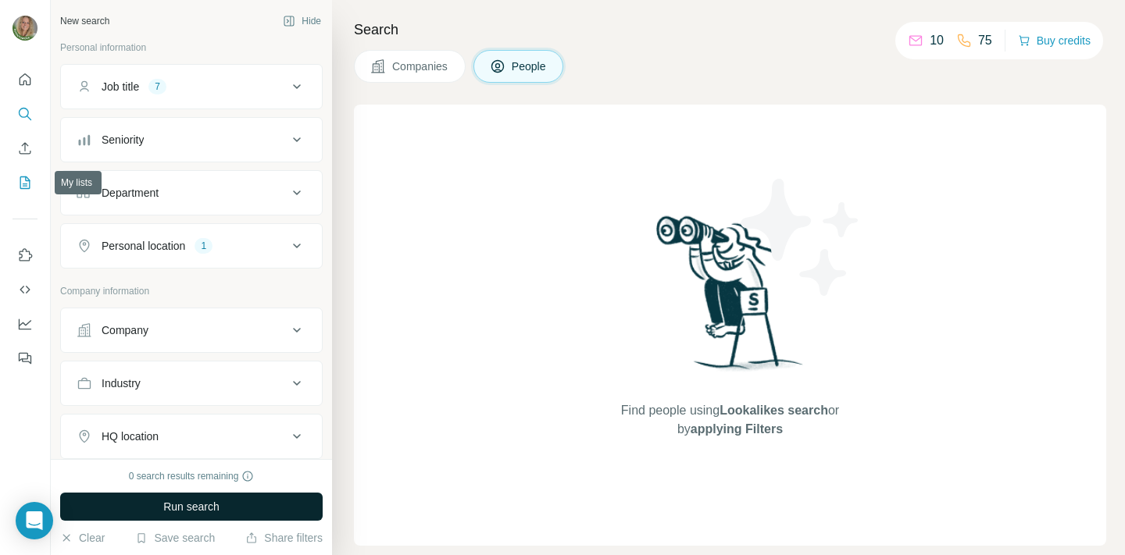
click at [25, 180] on icon "My lists" at bounding box center [27, 182] width 8 height 10
